Goal: Task Accomplishment & Management: Complete application form

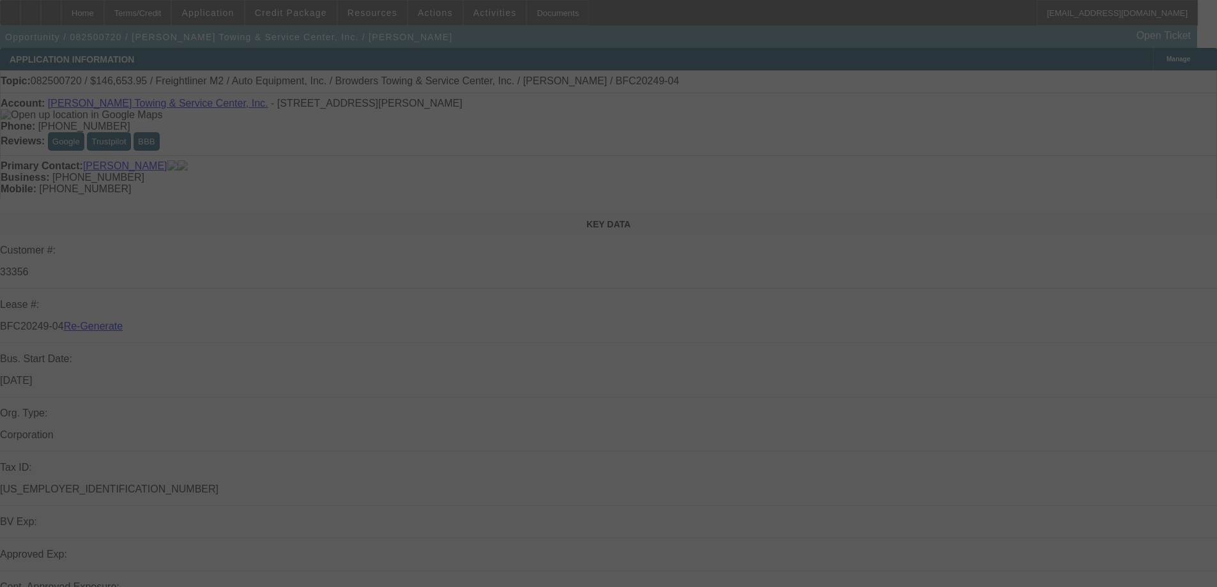
select select "3"
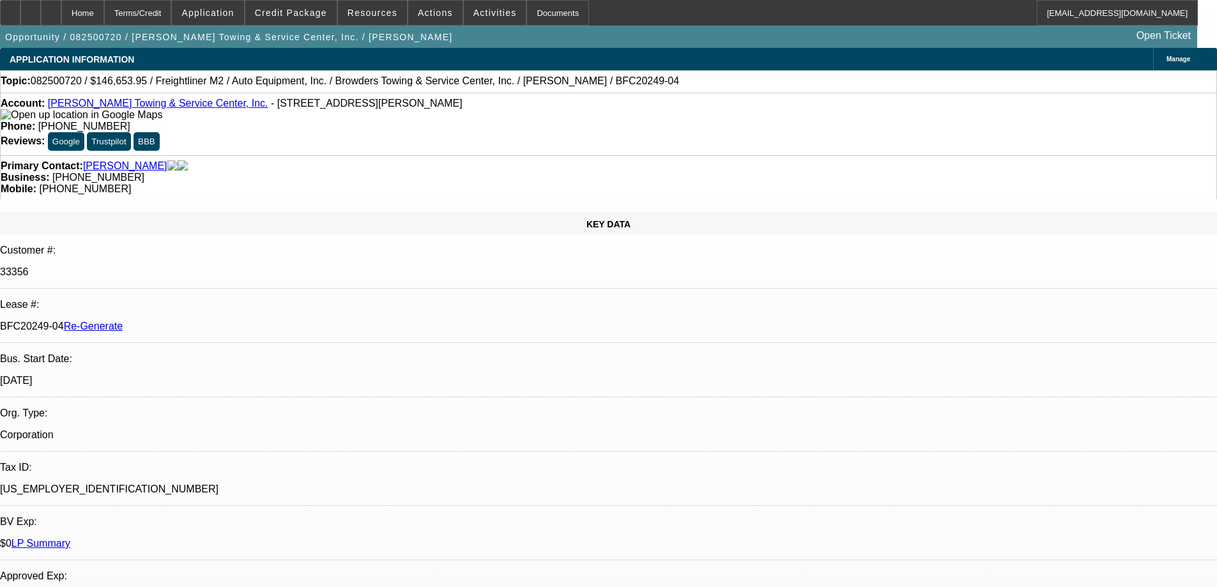
select select "0"
select select "2"
select select "0"
select select "6"
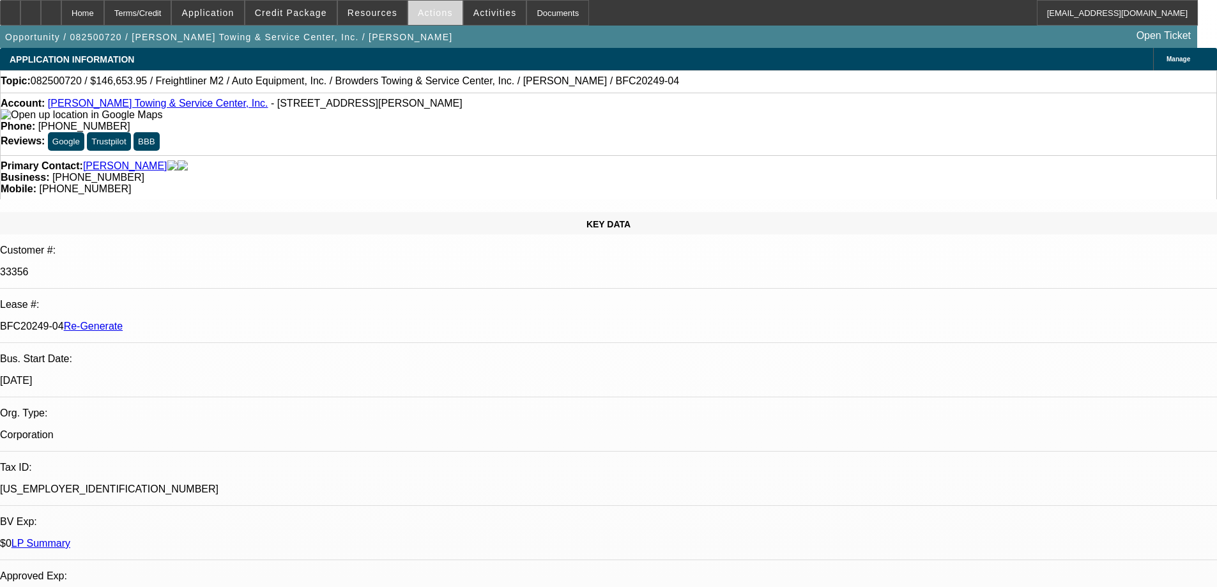
click at [422, 15] on span "Actions" at bounding box center [435, 13] width 35 height 10
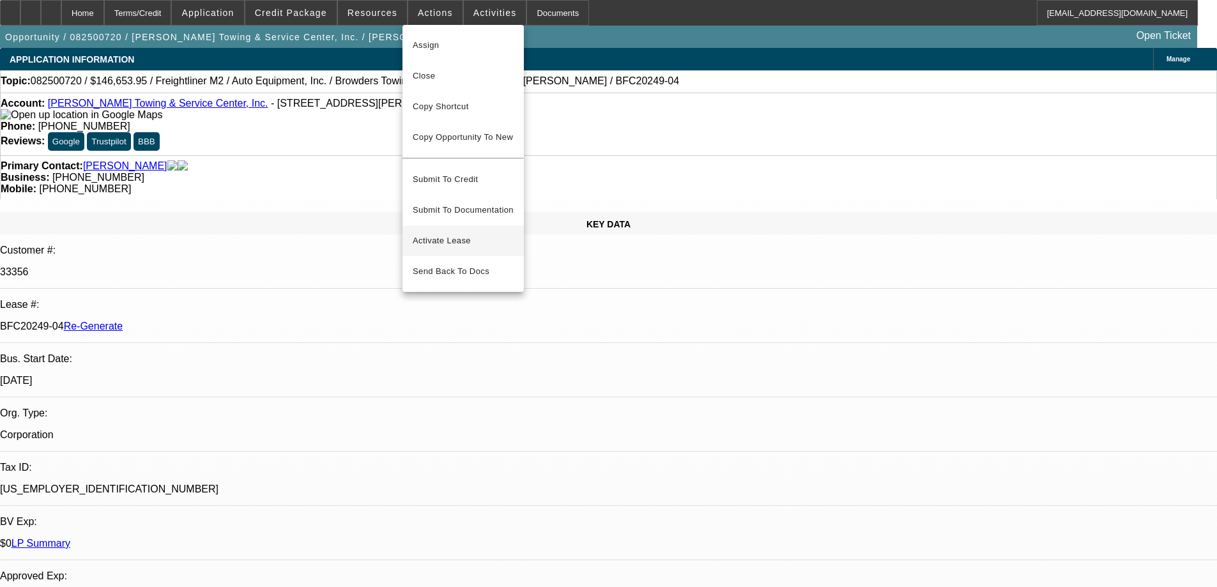
click at [448, 226] on button "Activate Lease" at bounding box center [463, 241] width 121 height 31
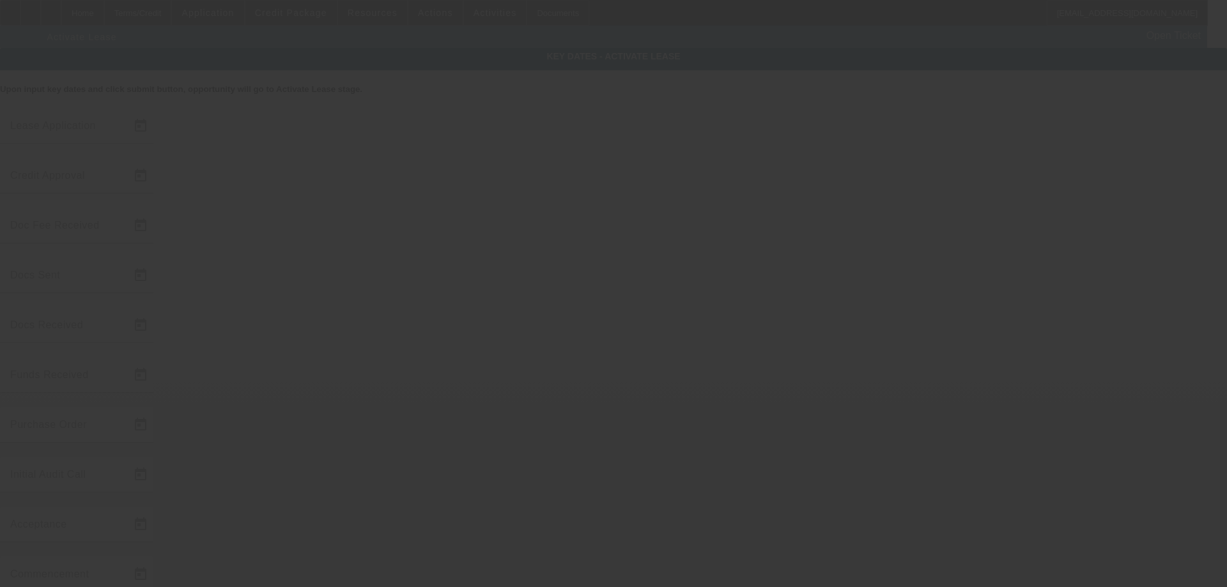
type input "[DATE]"
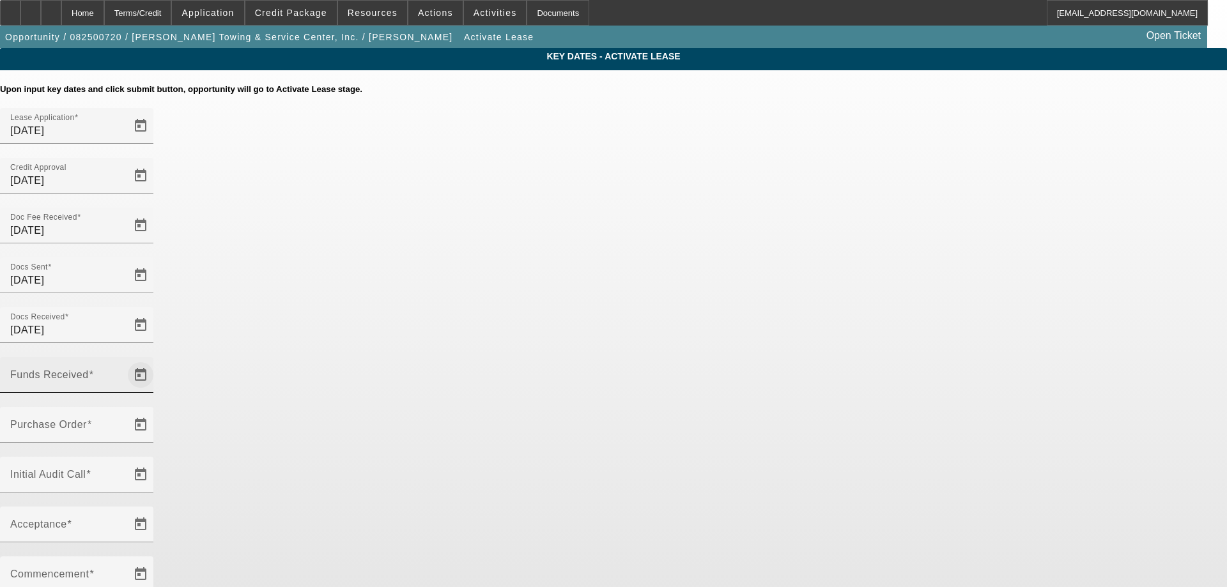
click at [156, 360] on span "Open calendar" at bounding box center [140, 375] width 31 height 31
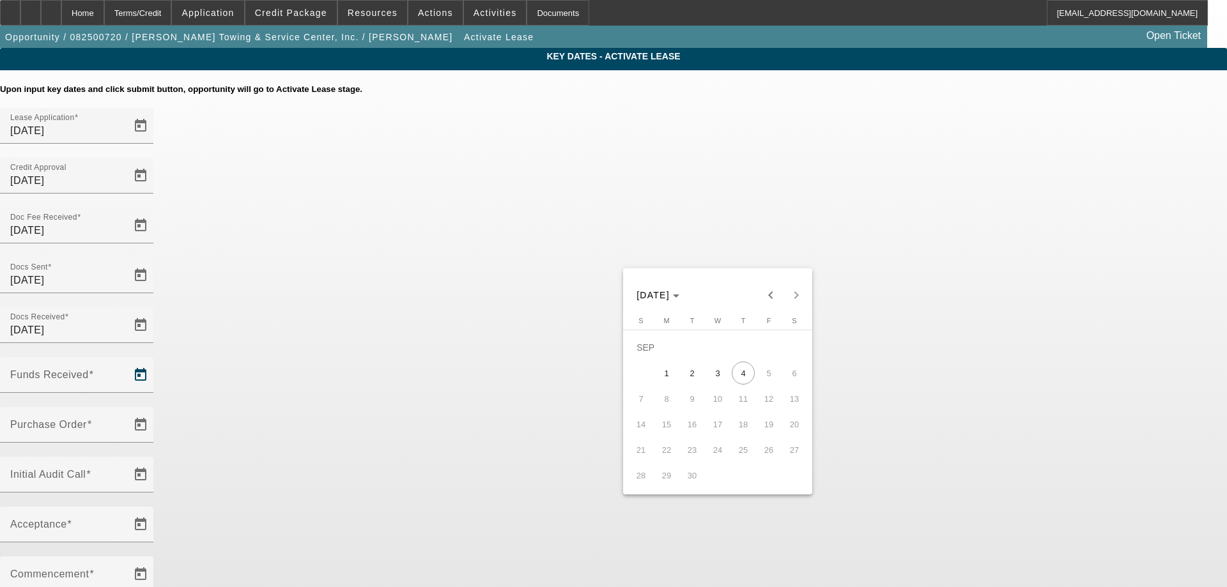
click at [713, 370] on span "3" at bounding box center [717, 373] width 23 height 23
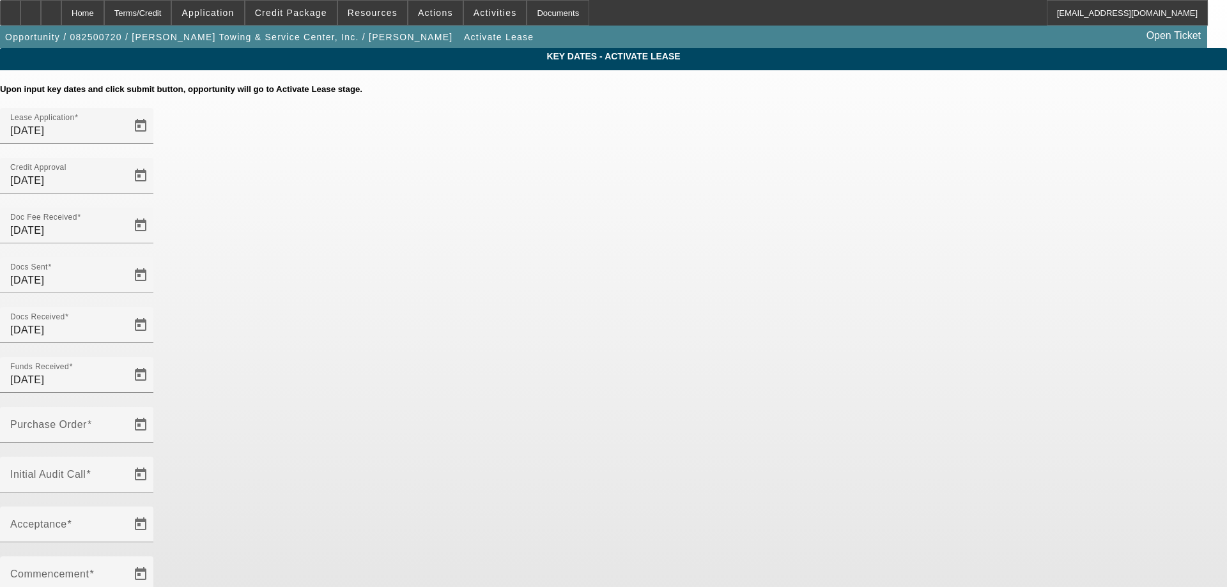
click at [156, 360] on span "Open calendar" at bounding box center [140, 375] width 31 height 31
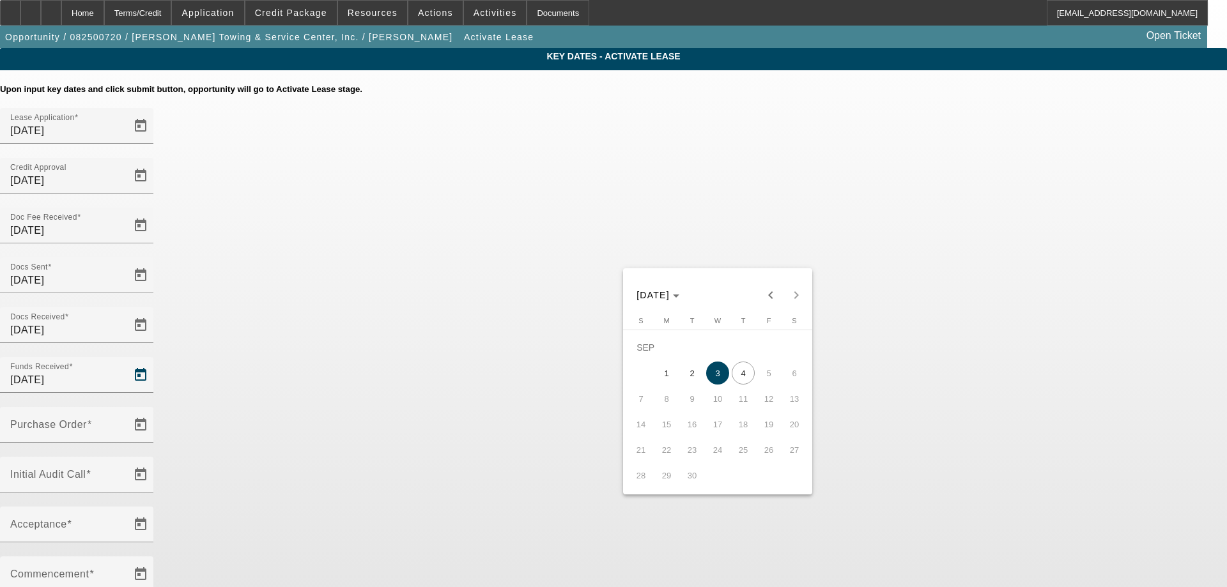
click at [733, 375] on span "4" at bounding box center [743, 373] width 23 height 23
type input "[DATE]"
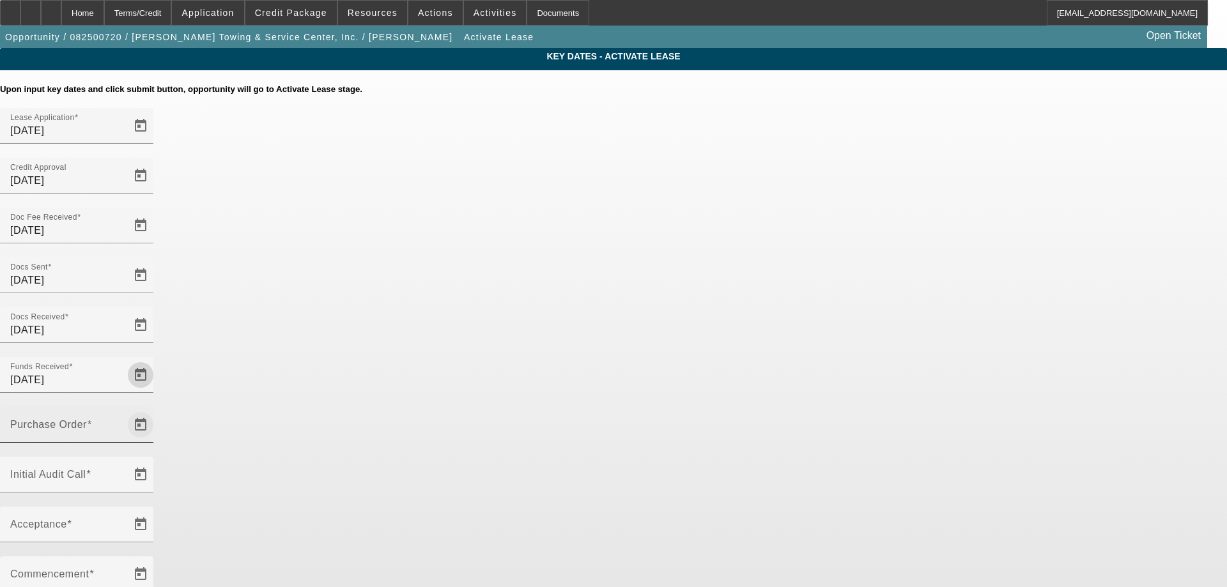
click at [156, 410] on span "Open calendar" at bounding box center [140, 425] width 31 height 31
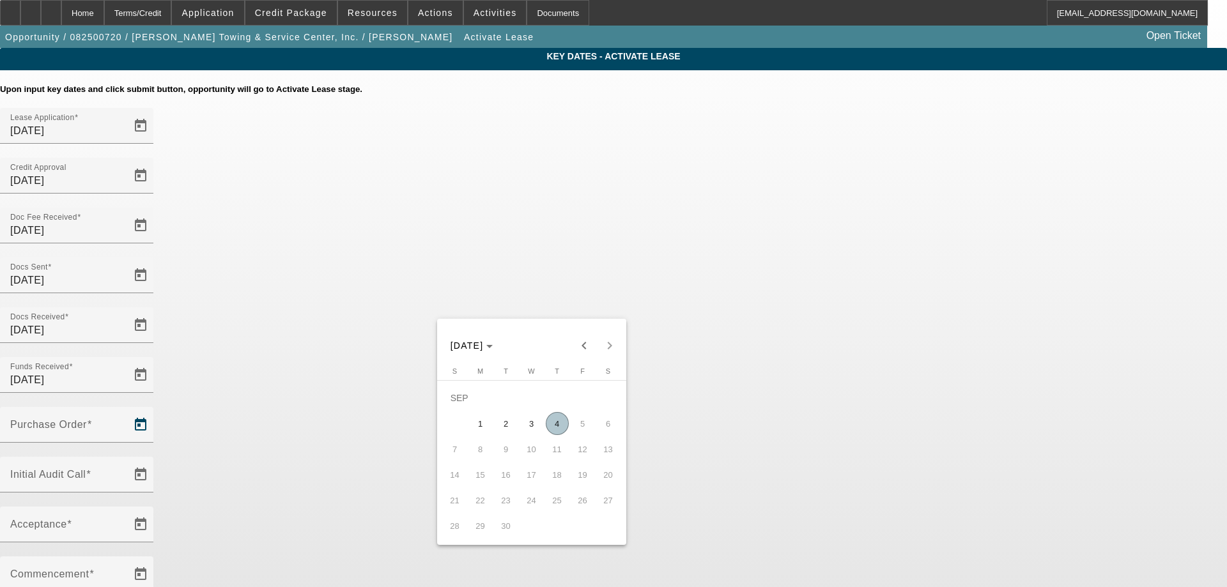
click at [559, 422] on span "4" at bounding box center [557, 423] width 23 height 23
type input "[DATE]"
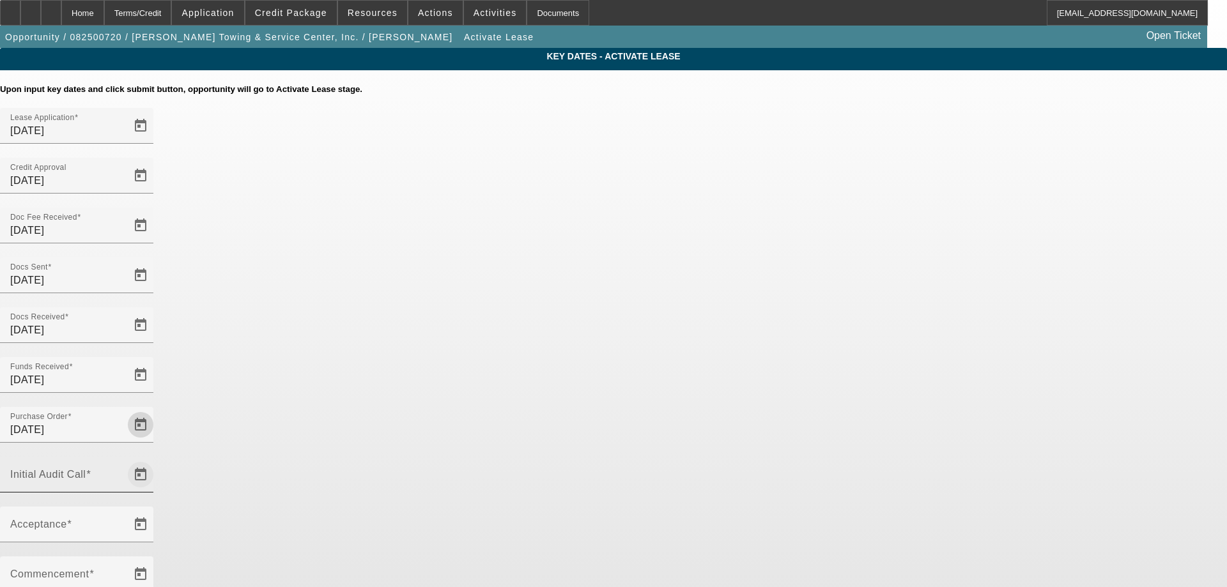
click at [156, 459] on span "Open calendar" at bounding box center [140, 474] width 31 height 31
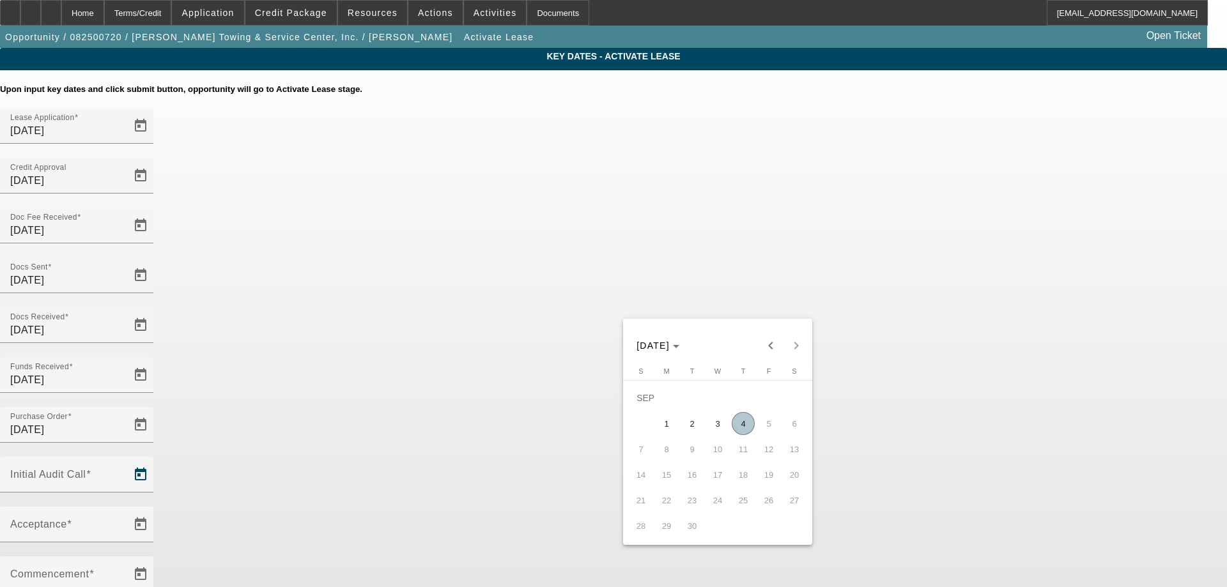
click at [748, 420] on span "4" at bounding box center [743, 423] width 23 height 23
type input "[DATE]"
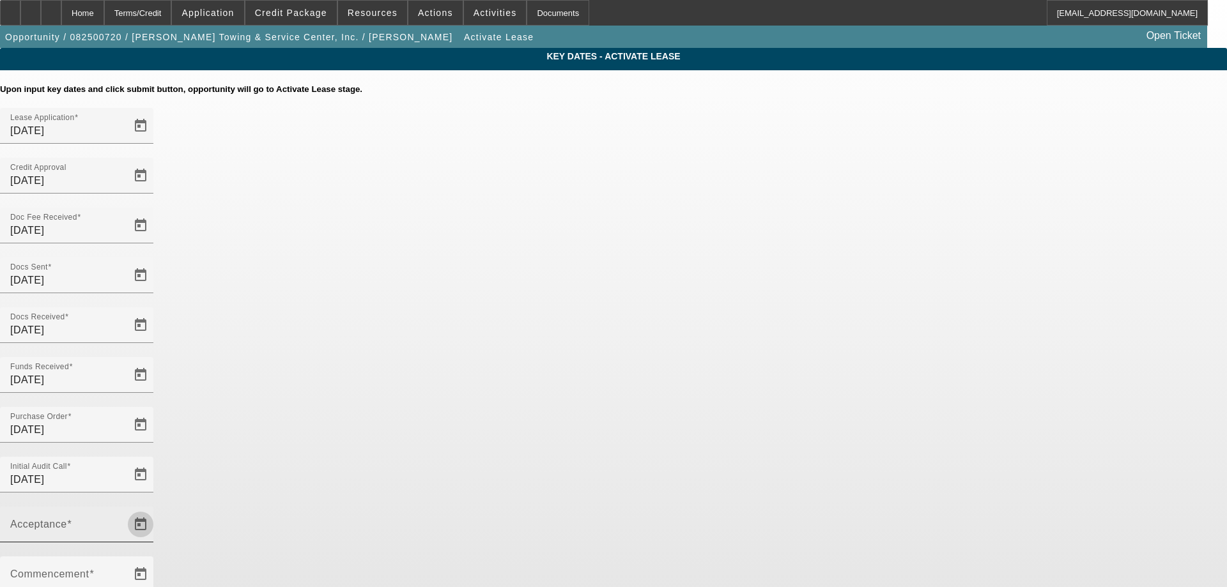
click at [156, 509] on span "Open calendar" at bounding box center [140, 524] width 31 height 31
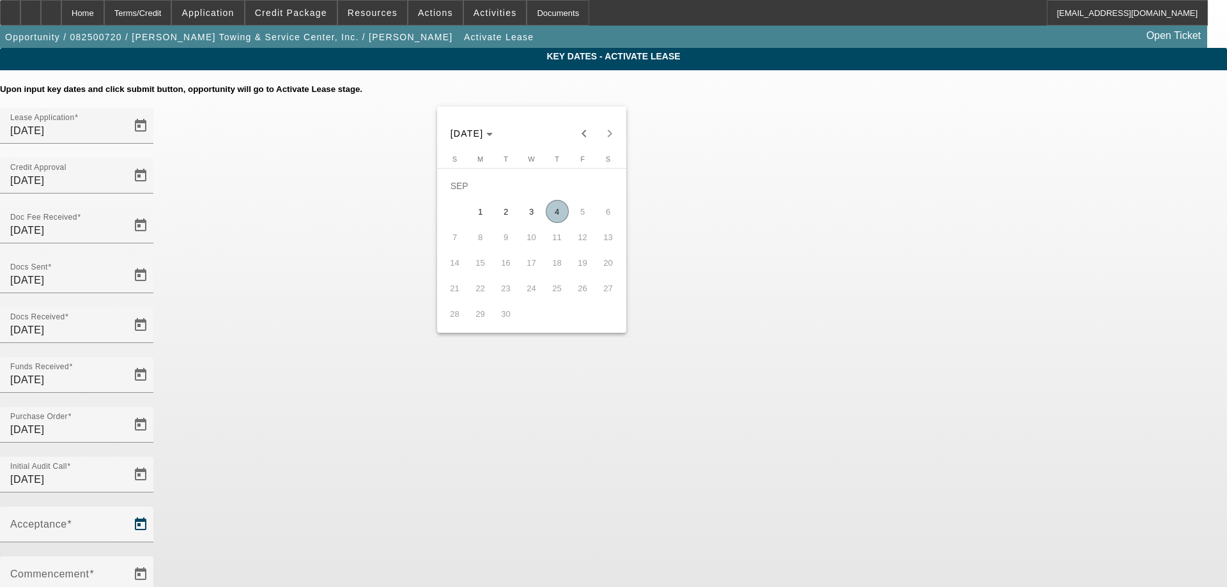
click at [553, 220] on span "4" at bounding box center [557, 211] width 23 height 23
type input "[DATE]"
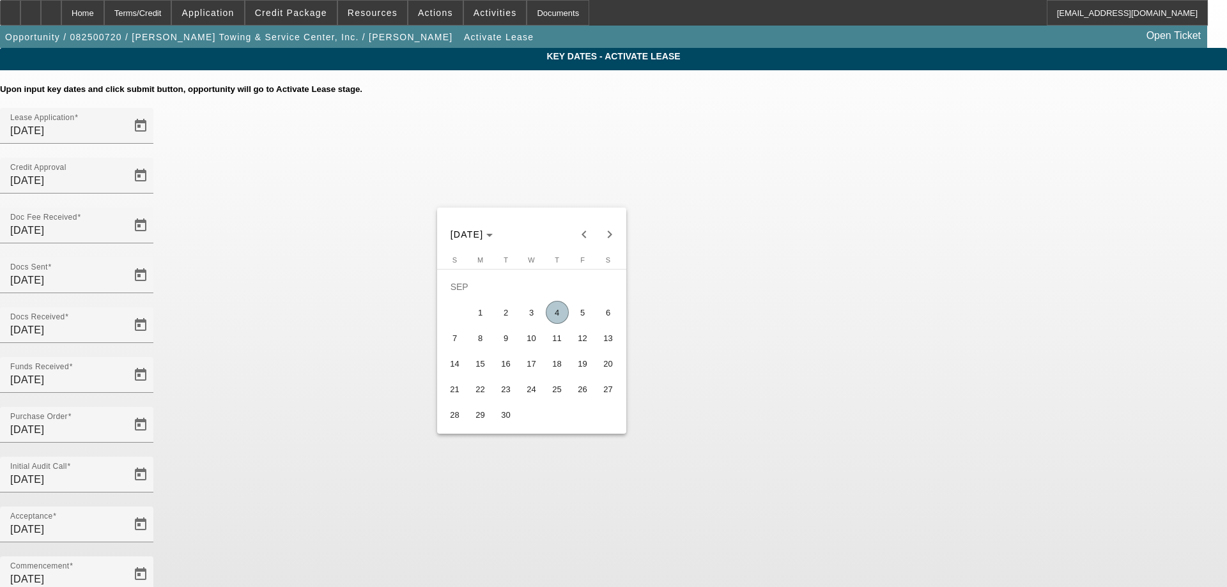
click at [584, 318] on span "5" at bounding box center [582, 312] width 23 height 23
type input "[DATE]"
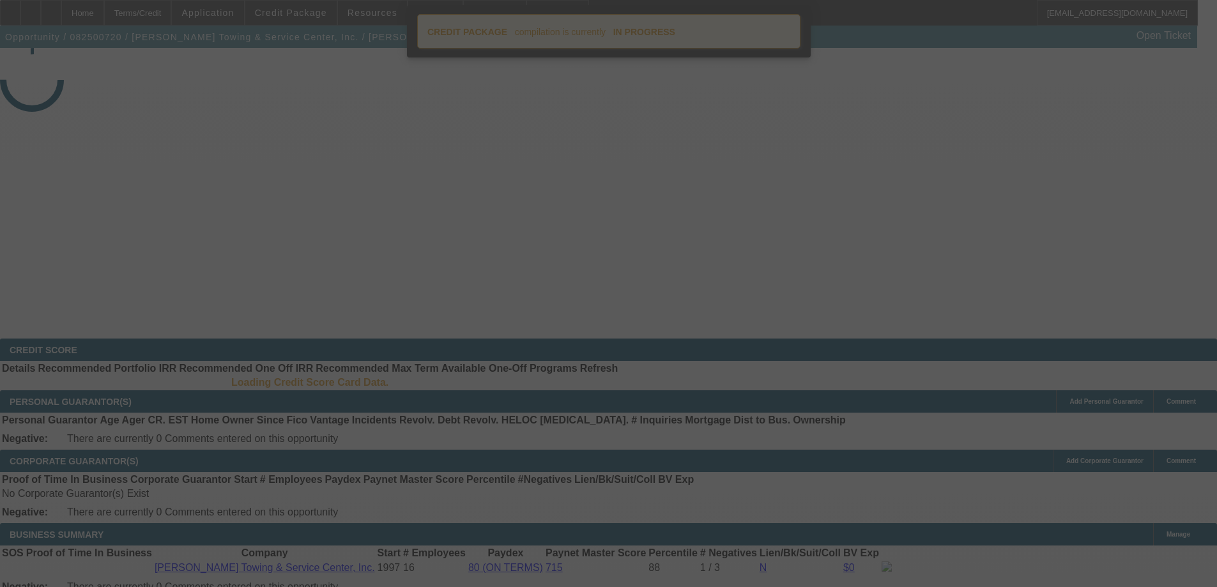
select select "4"
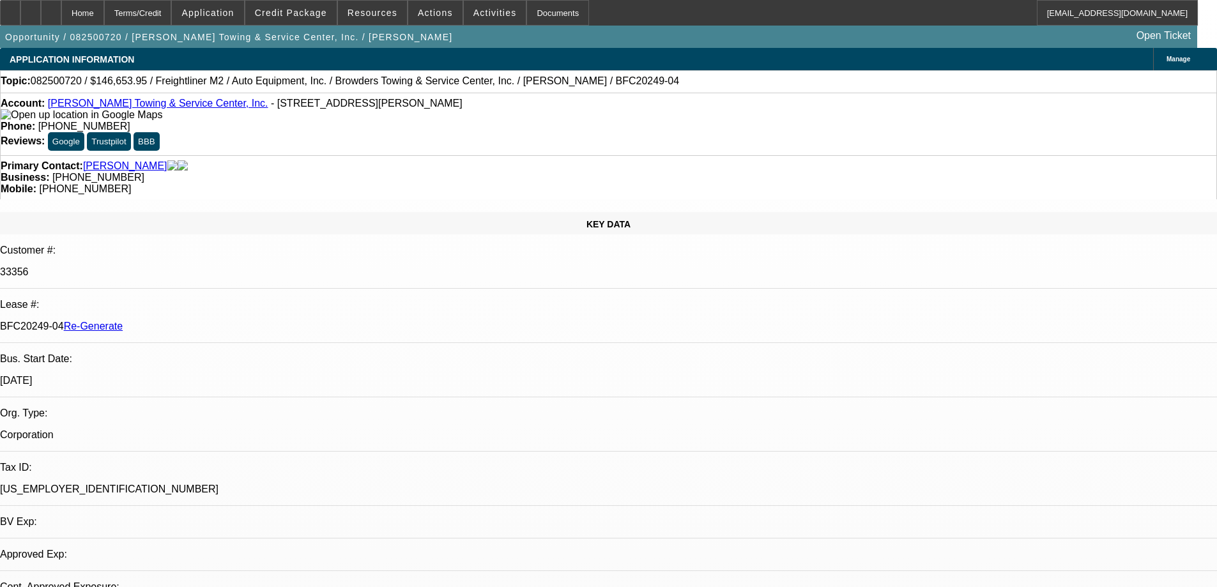
select select "0"
select select "2"
select select "0"
select select "6"
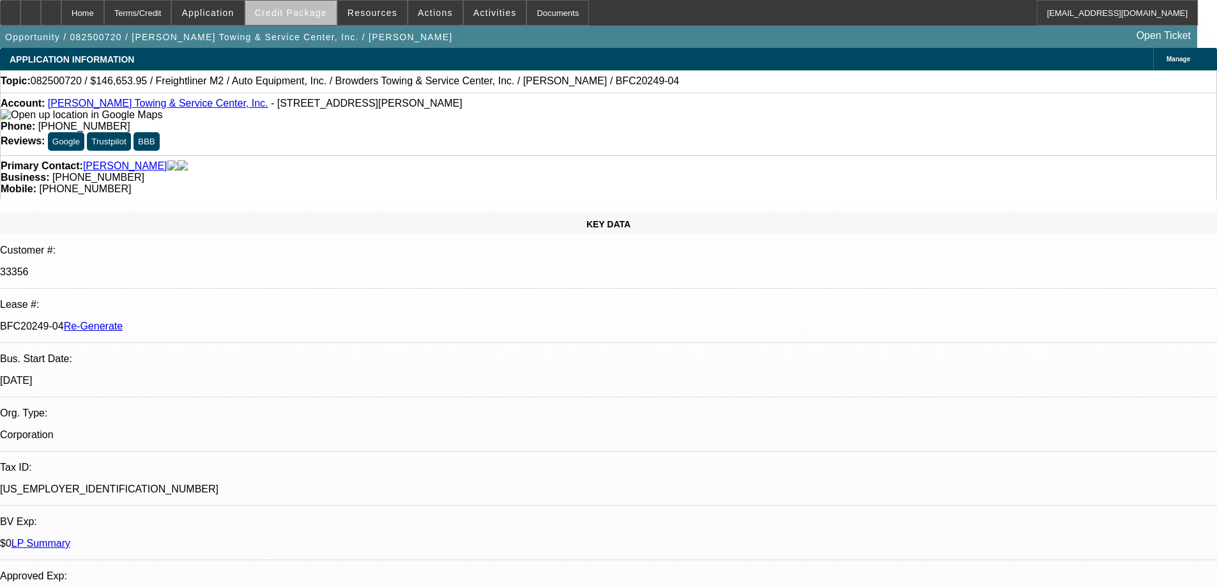
click at [324, 12] on span "Credit Package" at bounding box center [291, 13] width 72 height 10
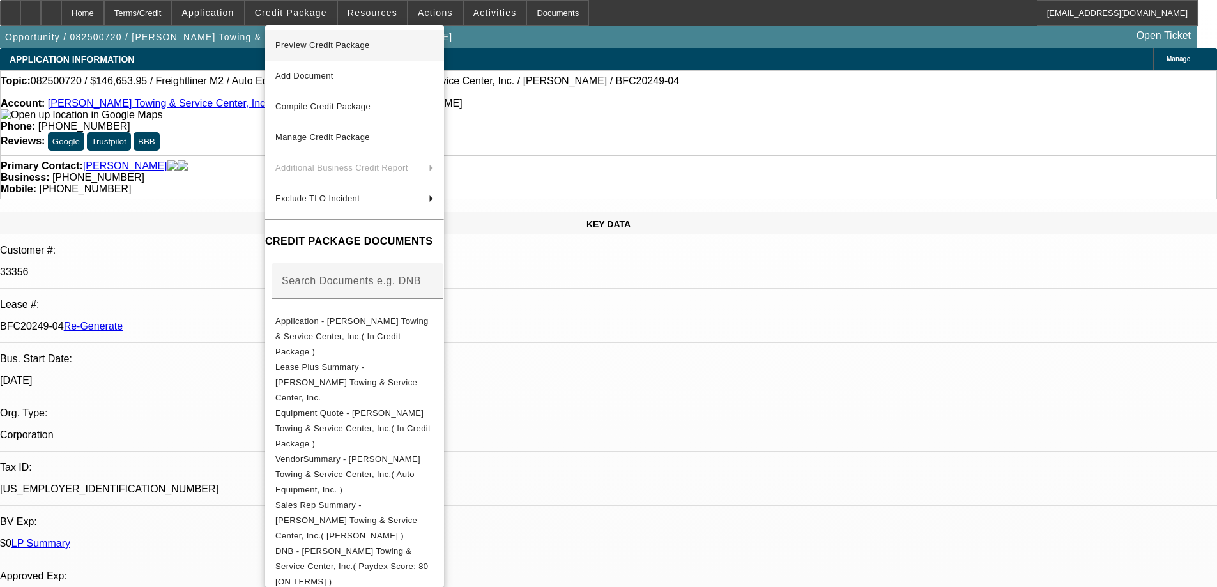
click at [334, 49] on span "Preview Credit Package" at bounding box center [322, 45] width 95 height 10
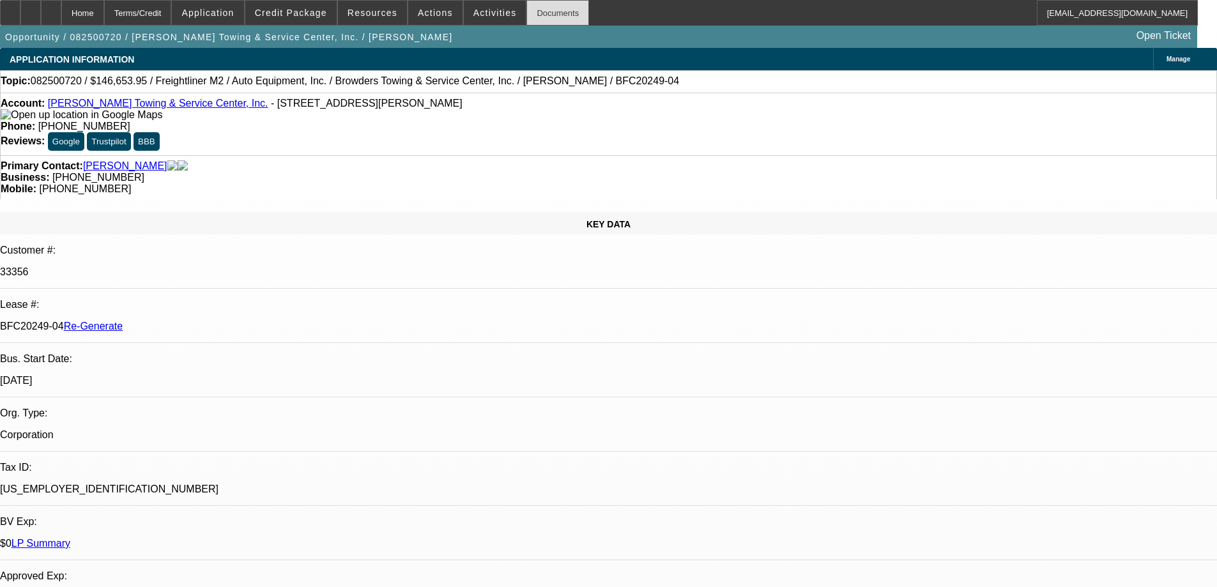
click at [539, 13] on div "Documents" at bounding box center [557, 13] width 63 height 26
click at [486, 13] on span "Activities" at bounding box center [494, 13] width 43 height 10
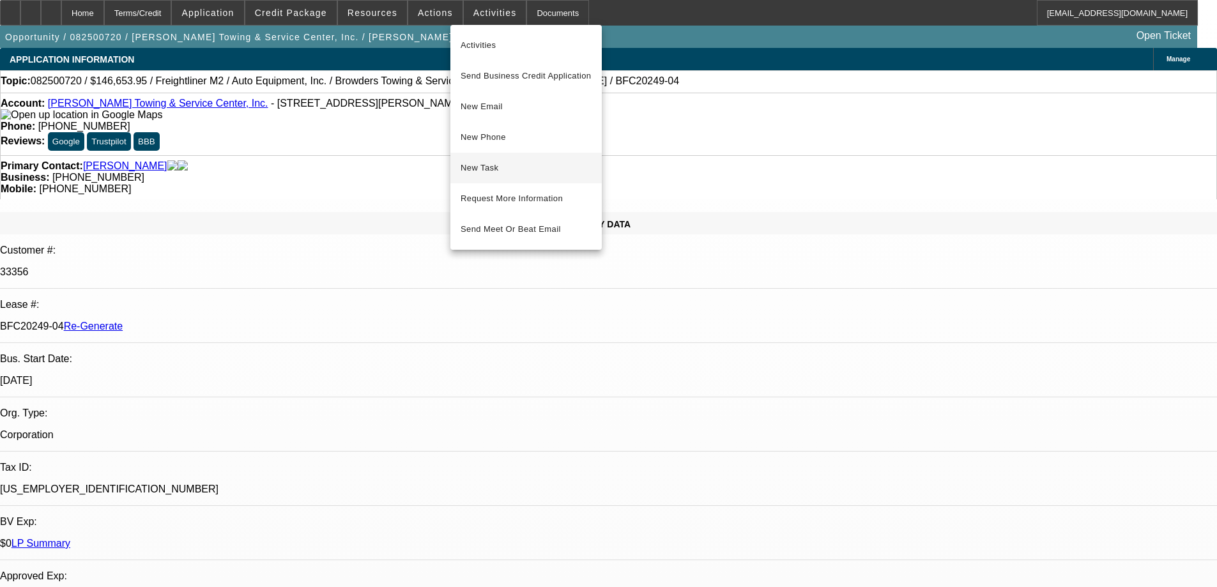
click at [496, 164] on span "New Task" at bounding box center [526, 167] width 131 height 15
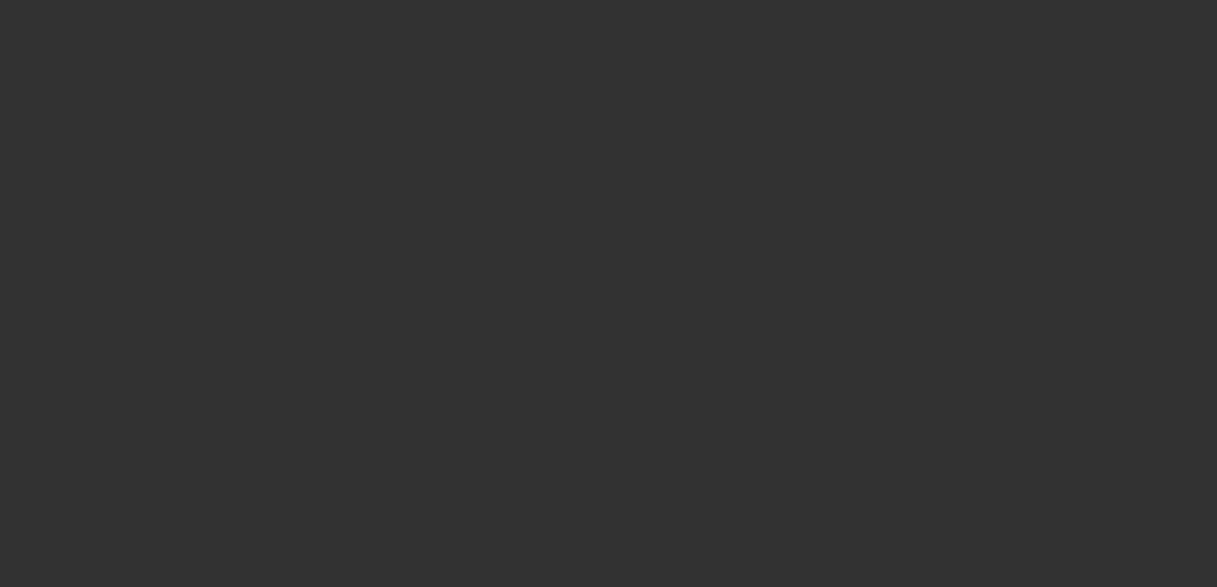
select select "4"
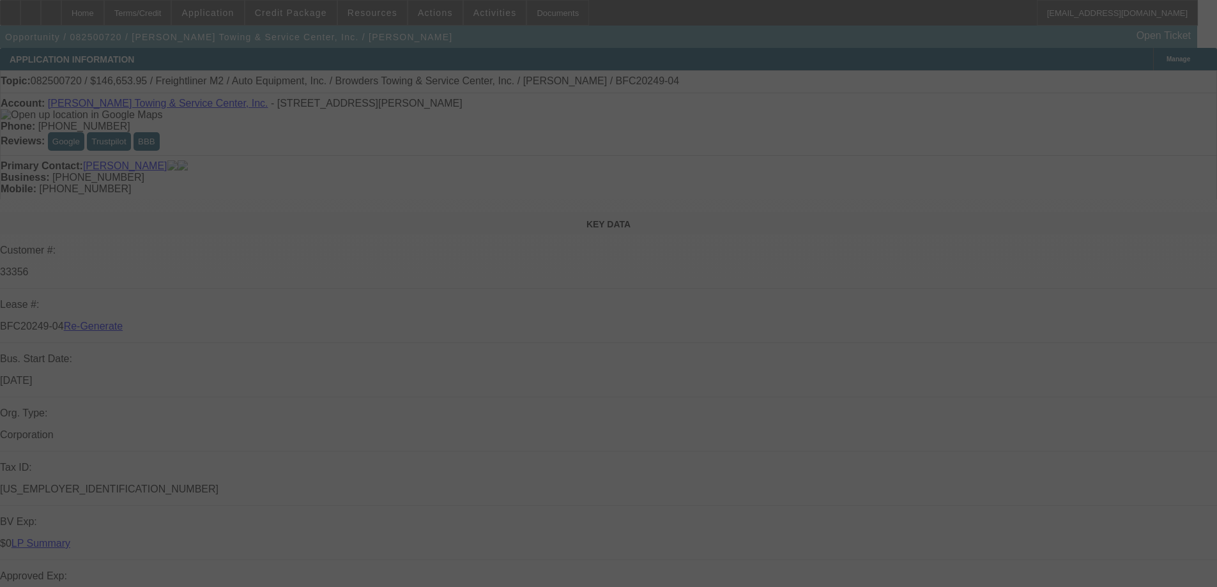
select select "0"
select select "2"
select select "0"
select select "6"
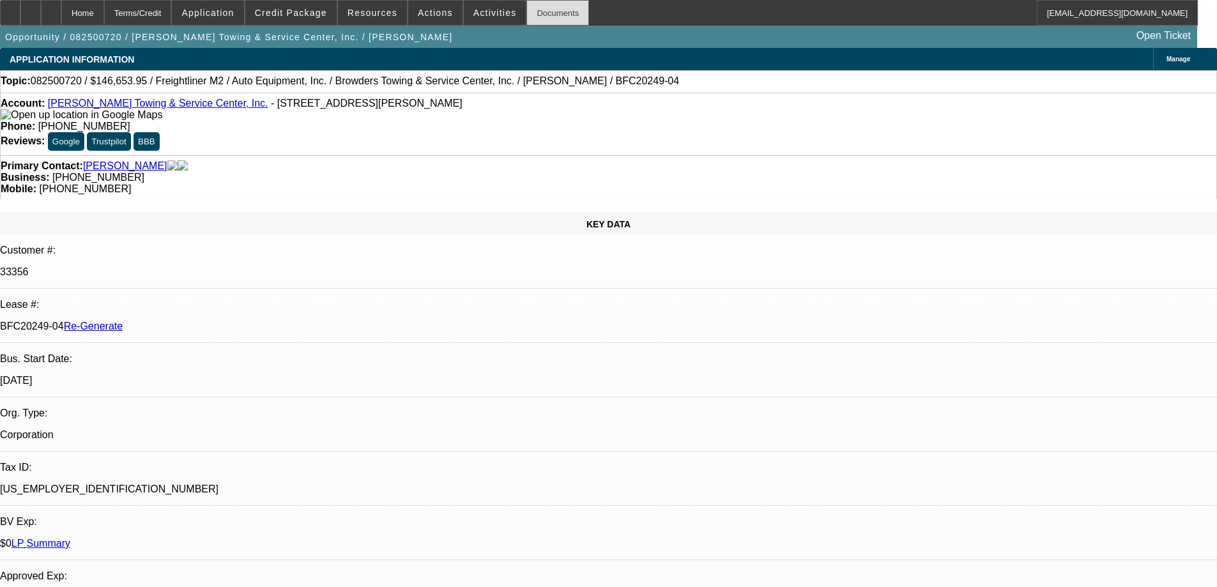
click at [534, 13] on div "Documents" at bounding box center [557, 13] width 63 height 26
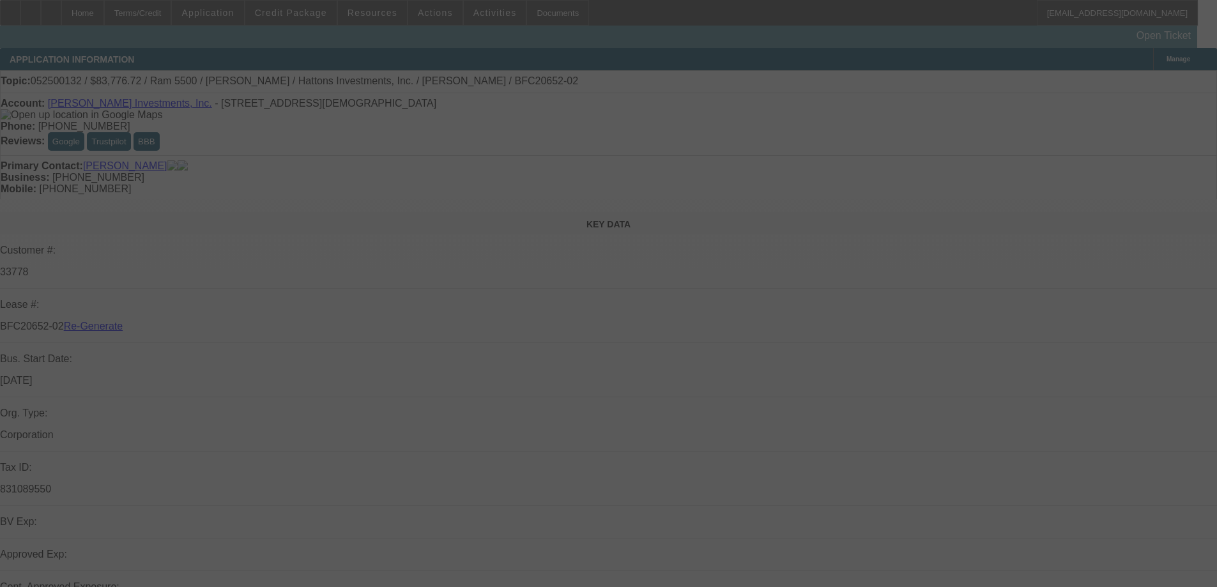
select select "4"
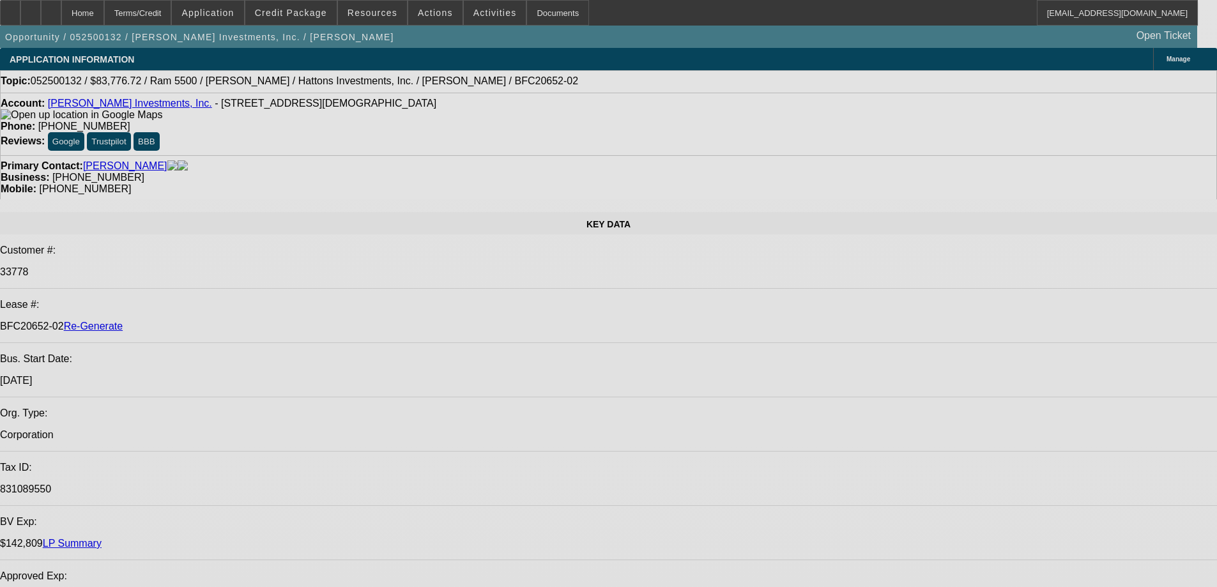
select select "0"
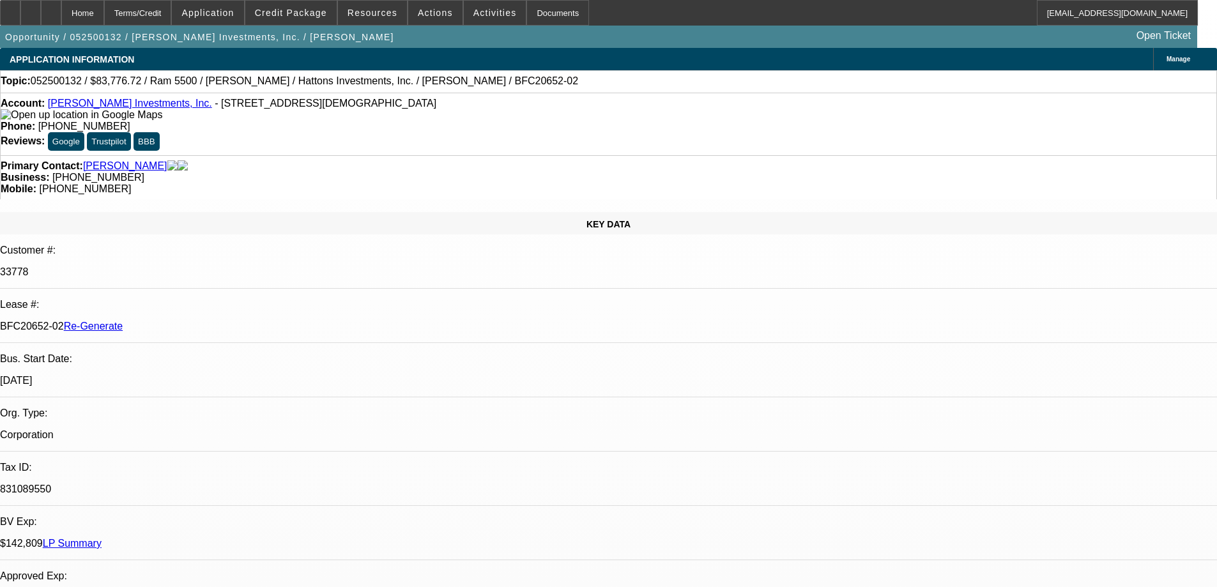
select select "0"
select select "6"
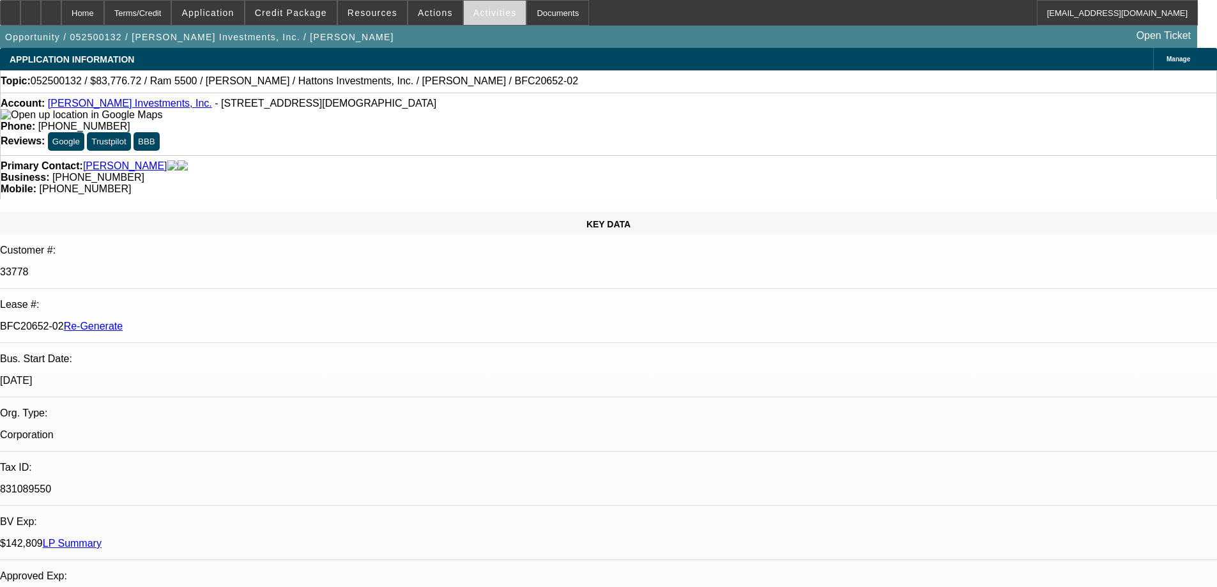
click at [475, 18] on span at bounding box center [495, 12] width 63 height 31
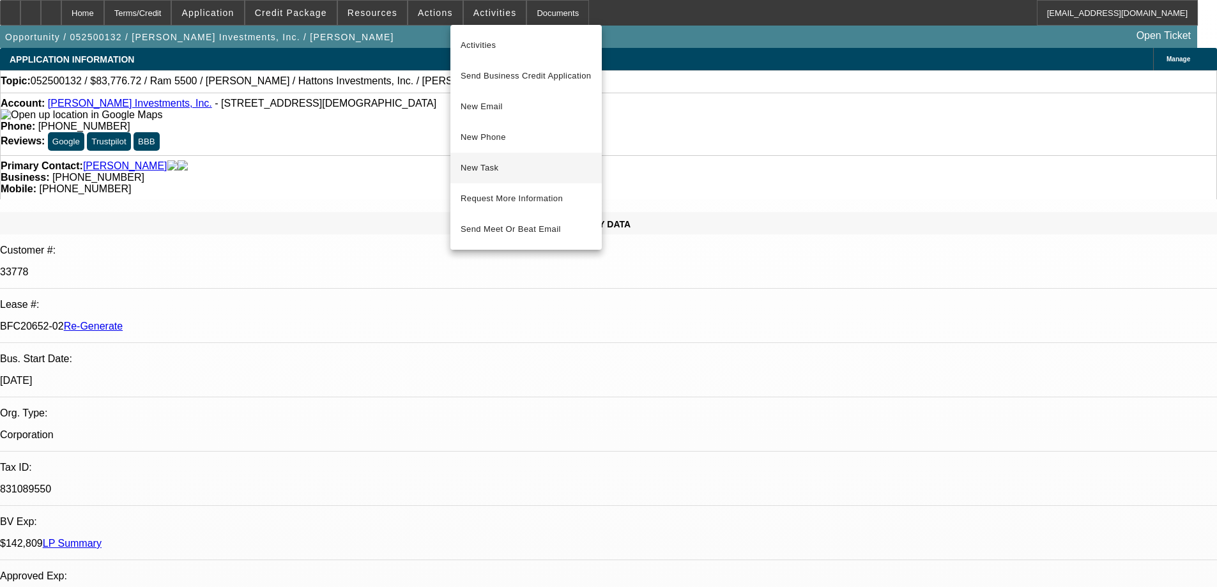
click at [489, 157] on button "New Task" at bounding box center [525, 168] width 151 height 31
